Goal: Find specific page/section: Find specific page/section

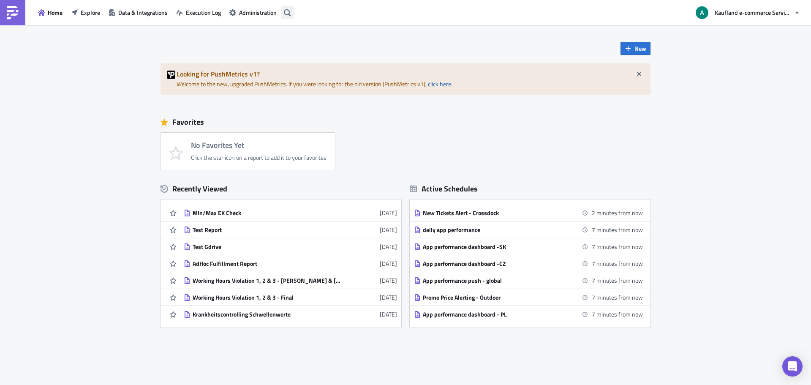
click at [289, 9] on icon "button" at bounding box center [287, 12] width 7 height 7
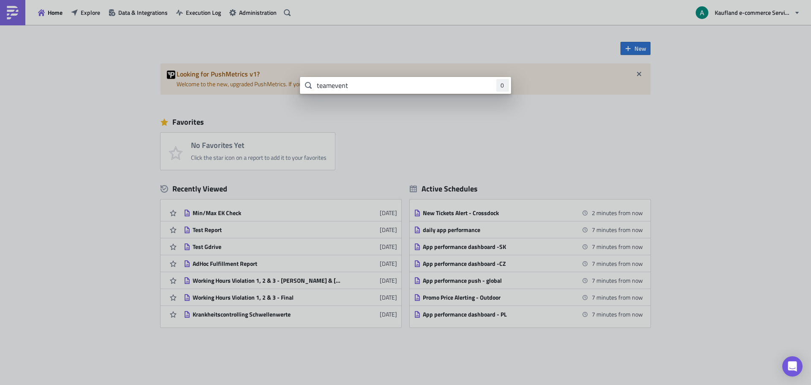
type input "teamevent"
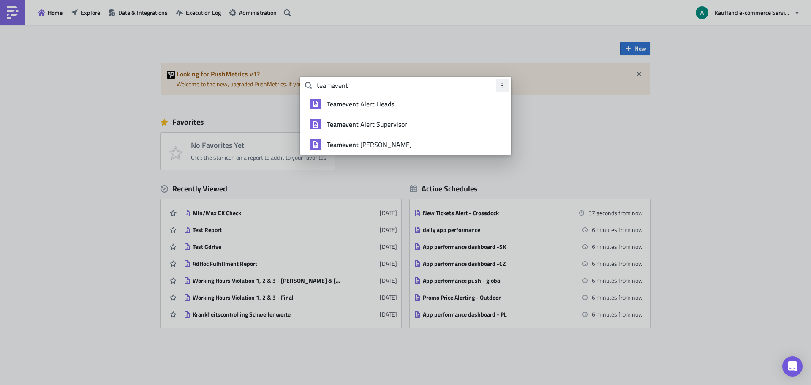
click at [377, 122] on span "Teamevent Alert Supervisor" at bounding box center [367, 124] width 80 height 8
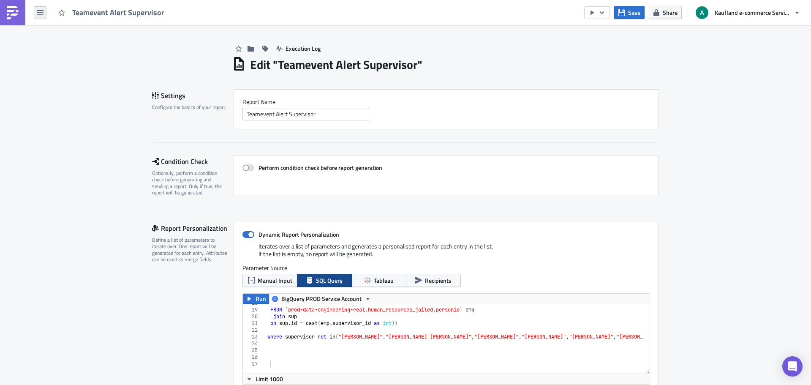
click at [38, 15] on icon "button" at bounding box center [40, 12] width 7 height 7
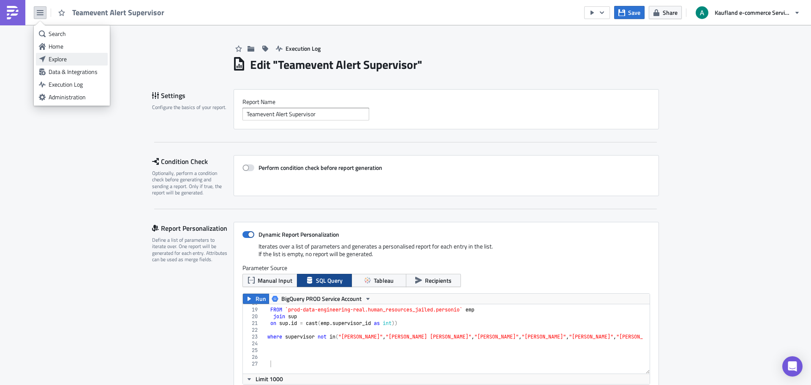
click at [63, 56] on div "Explore" at bounding box center [77, 59] width 56 height 8
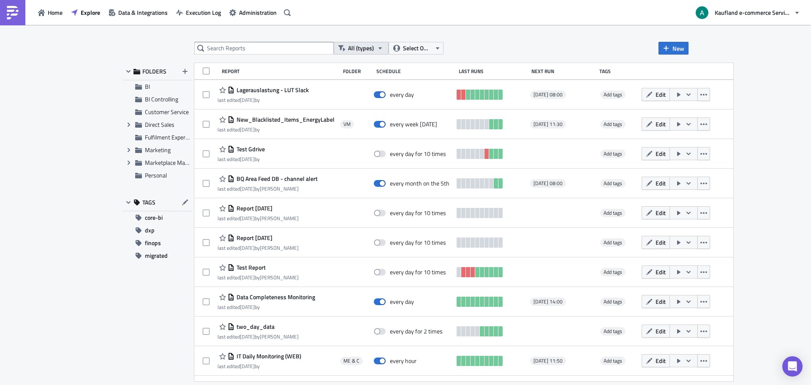
click at [384, 49] on button "All (types)" at bounding box center [361, 48] width 55 height 13
click at [411, 48] on span "Select Owner" at bounding box center [417, 48] width 28 height 9
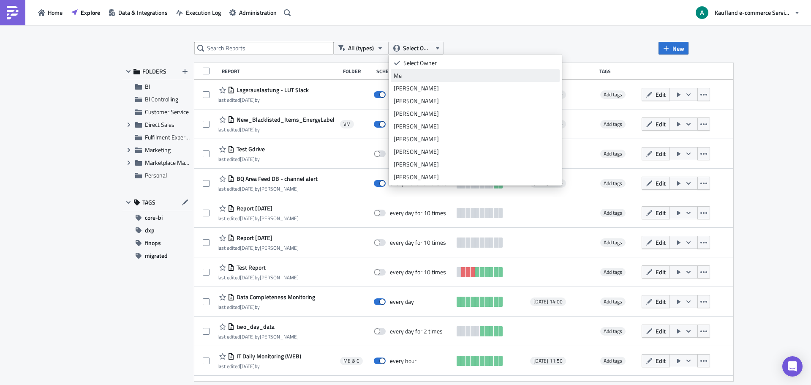
click at [409, 80] on link "Me" at bounding box center [475, 75] width 169 height 13
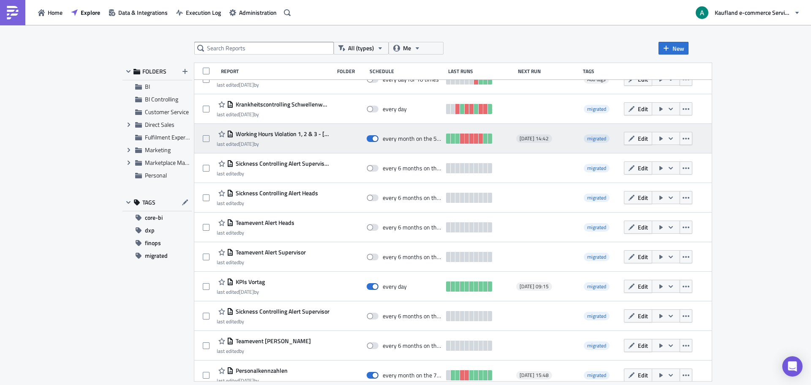
scroll to position [42, 0]
